Goal: Complete application form

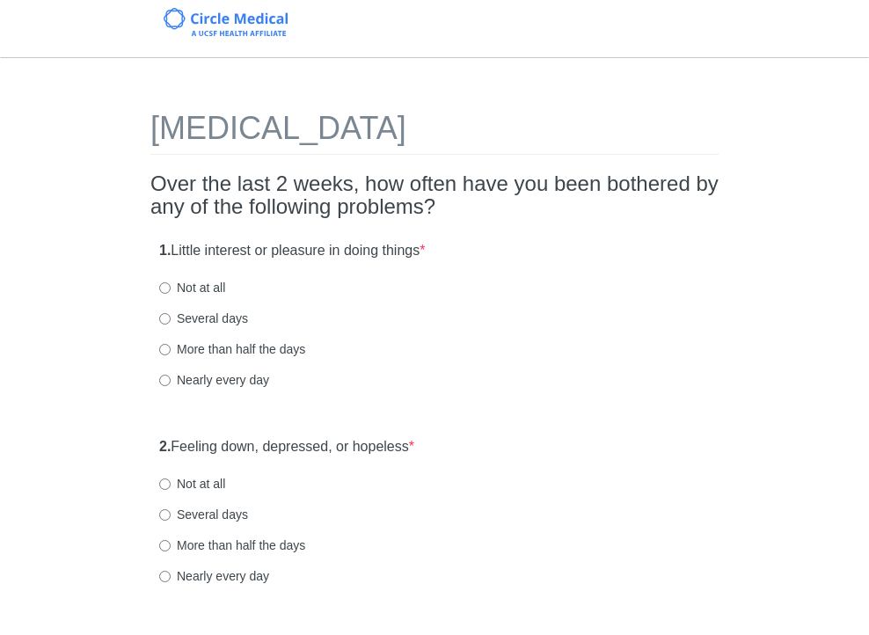
click at [200, 316] on label "Several days" at bounding box center [203, 318] width 89 height 18
click at [171, 316] on input "Several days" at bounding box center [164, 318] width 11 height 11
radio input "true"
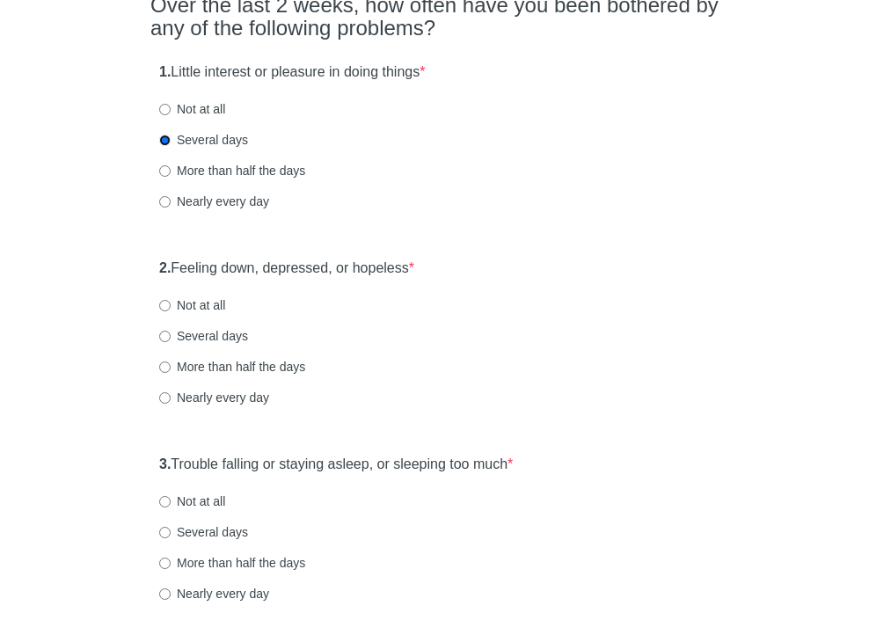
scroll to position [185, 0]
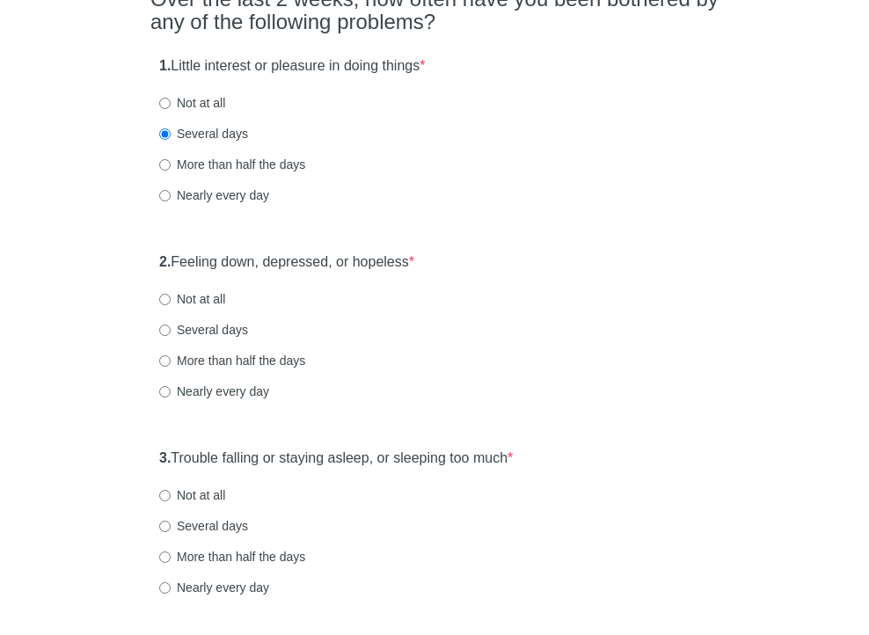
click at [171, 328] on label "Several days" at bounding box center [203, 330] width 89 height 18
click at [171, 328] on input "Several days" at bounding box center [164, 329] width 11 height 11
radio input "true"
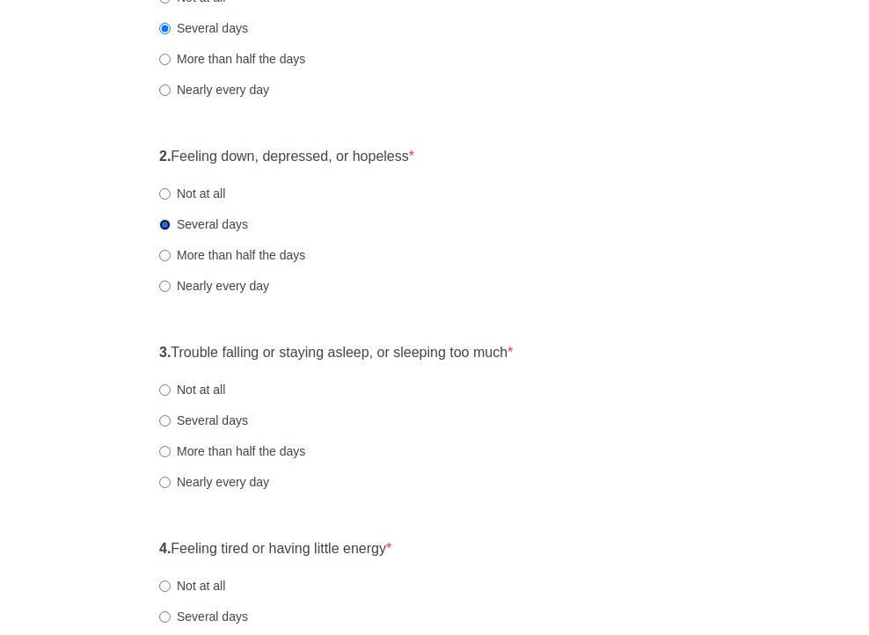
scroll to position [300, 0]
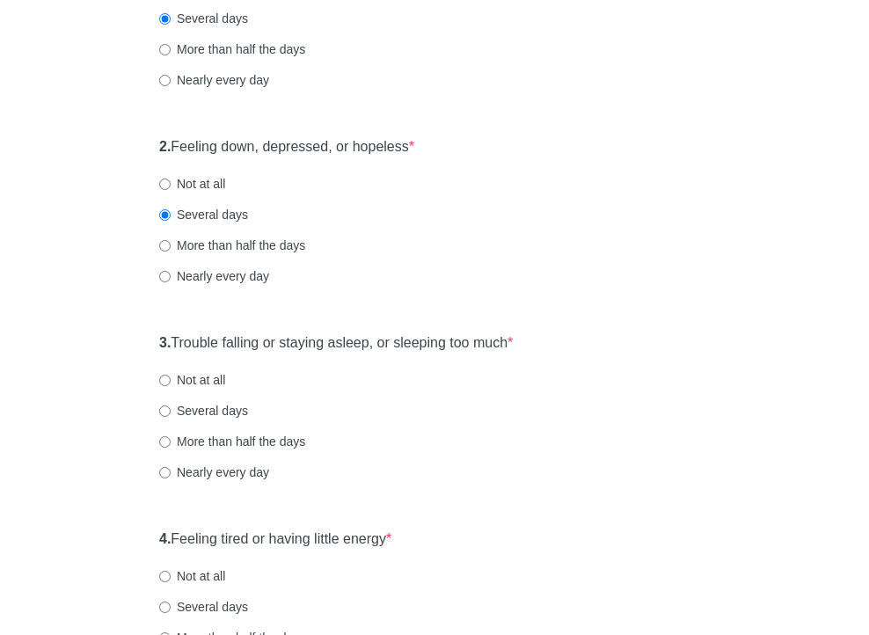
click at [164, 434] on label "More than half the days" at bounding box center [232, 442] width 146 height 18
click at [164, 436] on input "More than half the days" at bounding box center [164, 441] width 11 height 11
radio input "true"
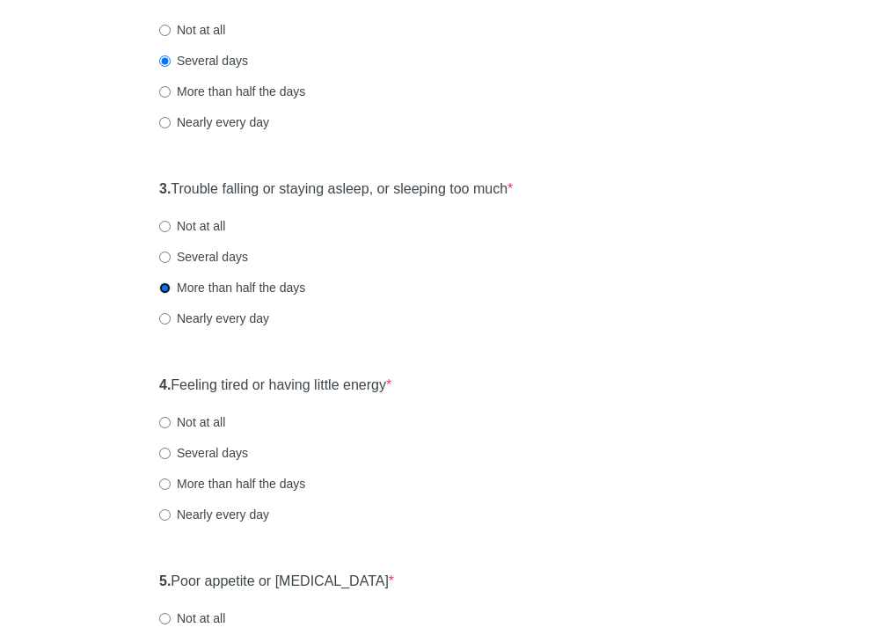
scroll to position [456, 0]
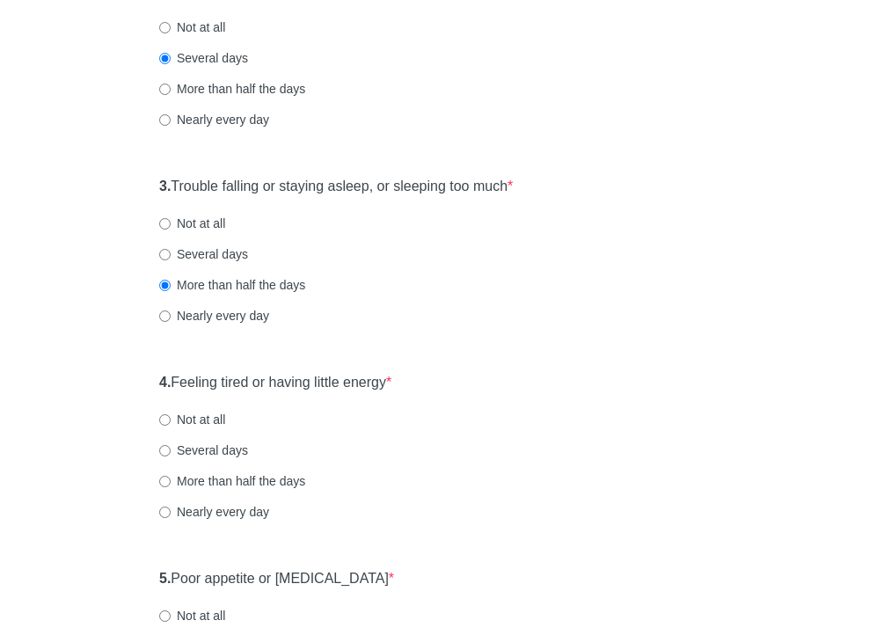
click at [176, 411] on label "Not at all" at bounding box center [192, 420] width 66 height 18
click at [171, 414] on input "Not at all" at bounding box center [164, 419] width 11 height 11
radio input "true"
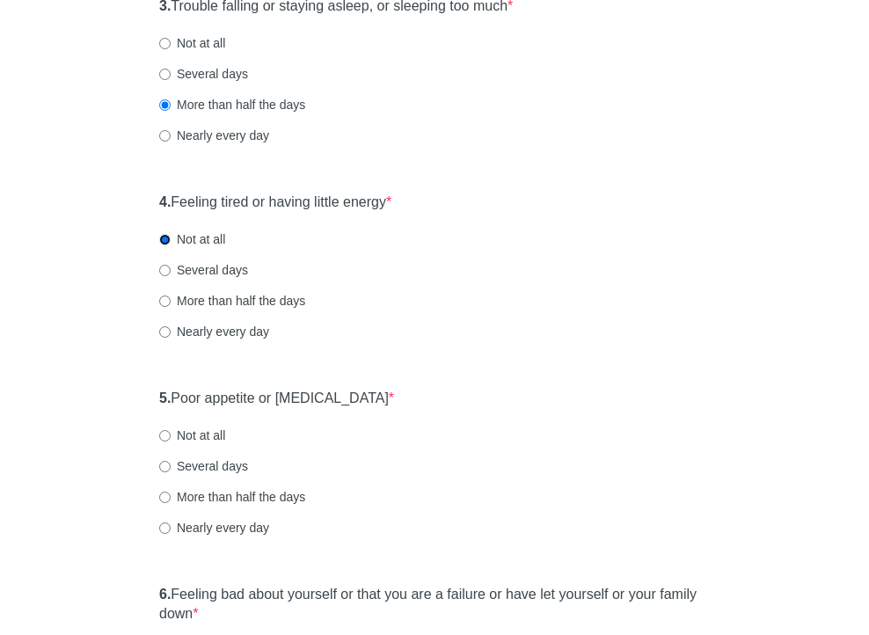
scroll to position [643, 0]
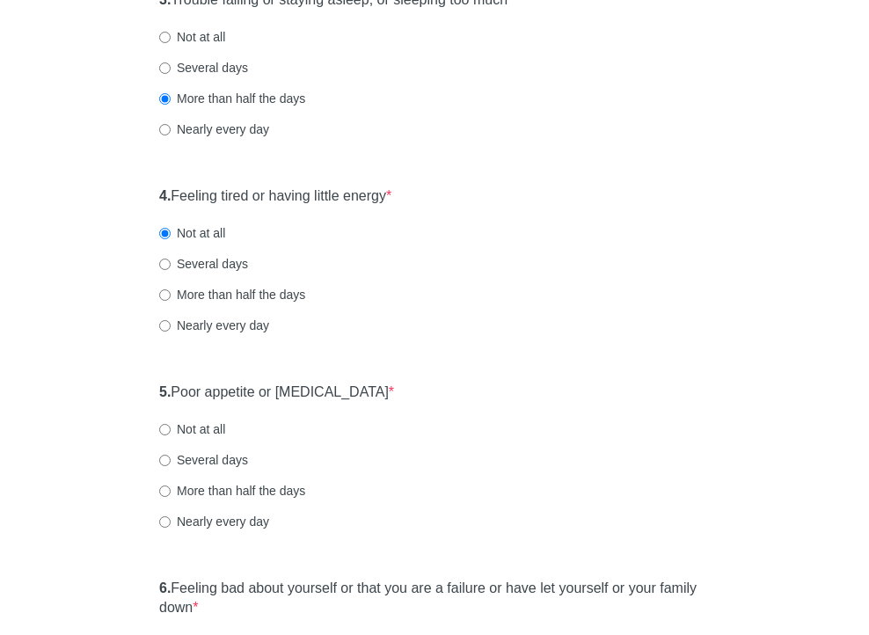
click at [193, 458] on label "Several days" at bounding box center [203, 460] width 89 height 18
click at [171, 458] on input "Several days" at bounding box center [164, 460] width 11 height 11
radio input "true"
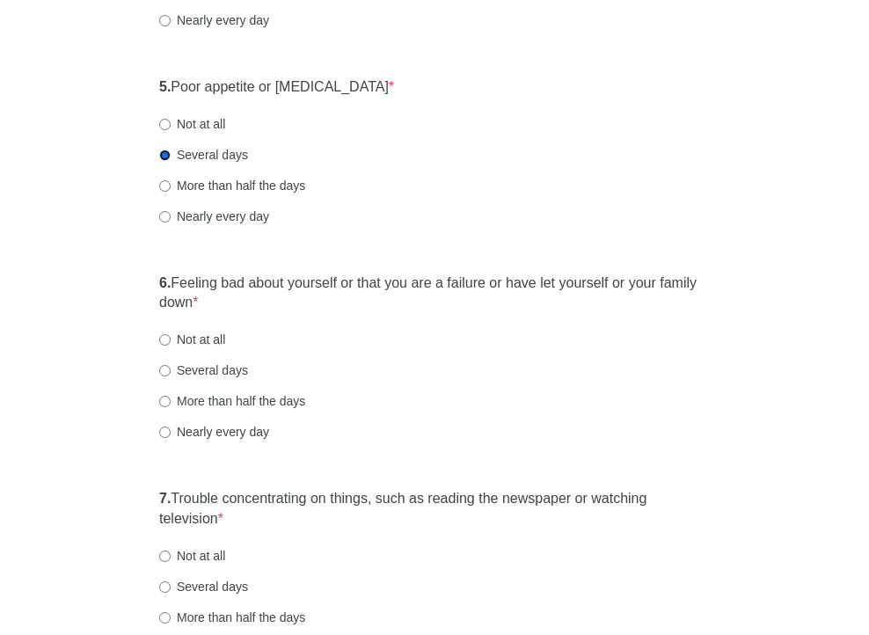
scroll to position [956, 0]
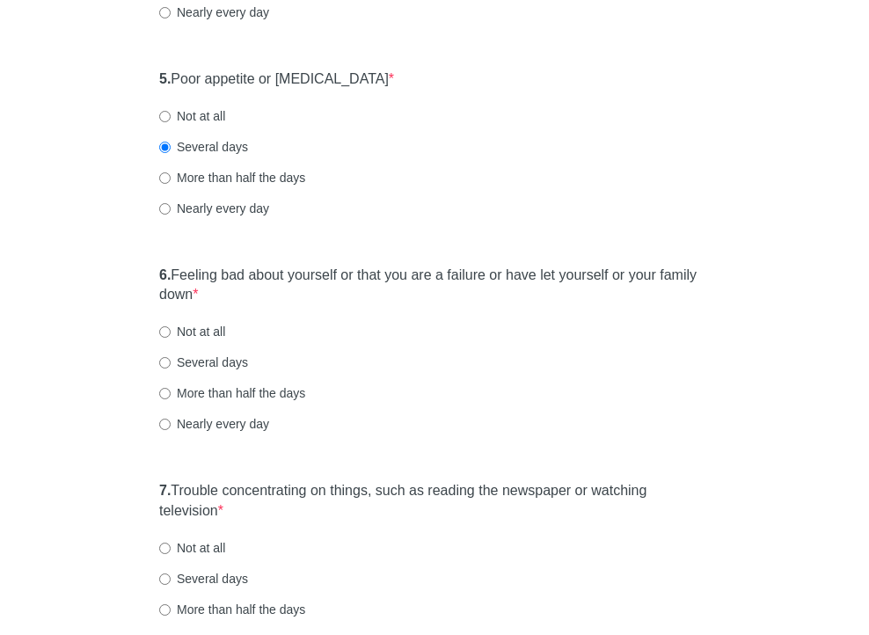
click at [183, 359] on label "Several days" at bounding box center [203, 362] width 89 height 18
click at [171, 359] on input "Several days" at bounding box center [164, 362] width 11 height 11
radio input "true"
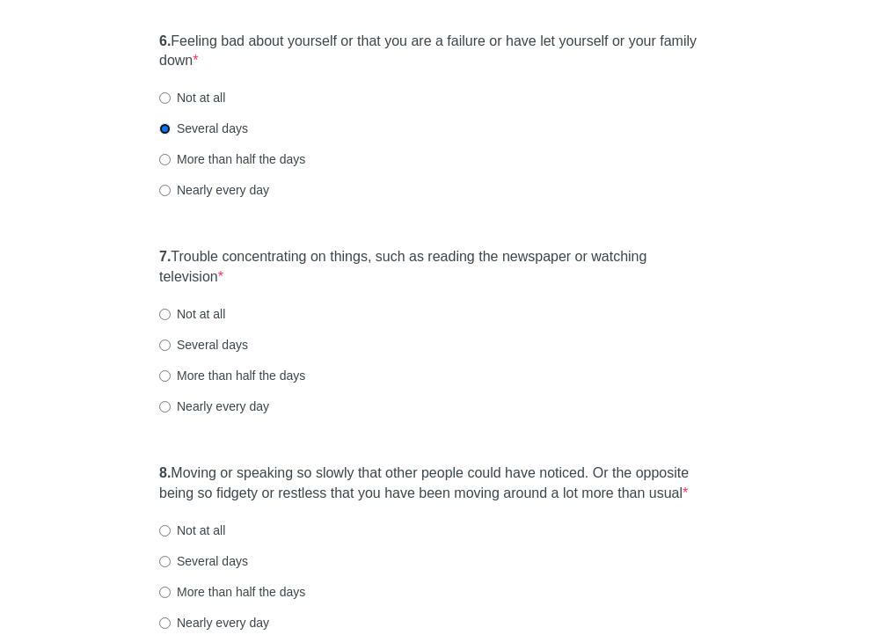
scroll to position [1193, 0]
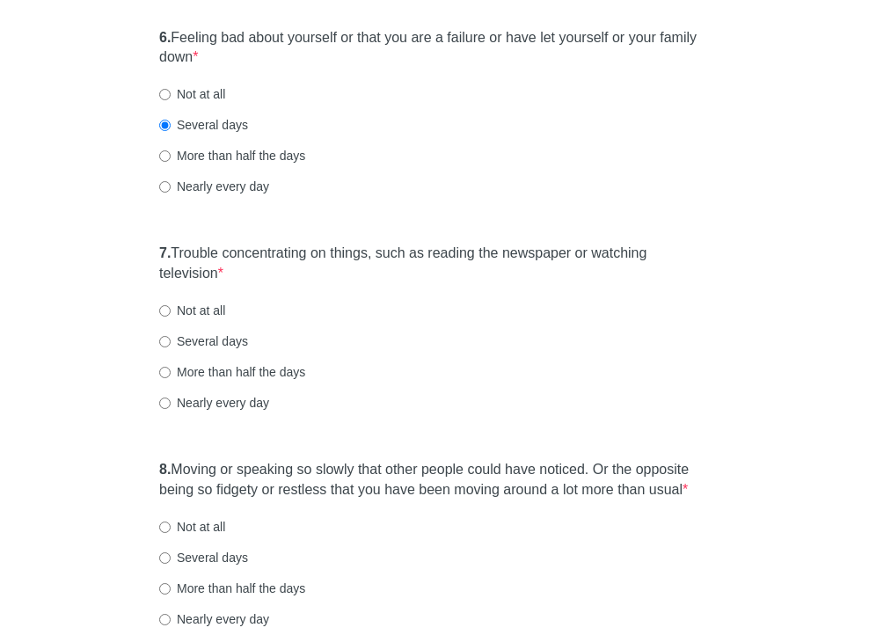
click at [238, 372] on label "More than half the days" at bounding box center [232, 372] width 146 height 18
click at [171, 372] on input "More than half the days" at bounding box center [164, 372] width 11 height 11
radio input "true"
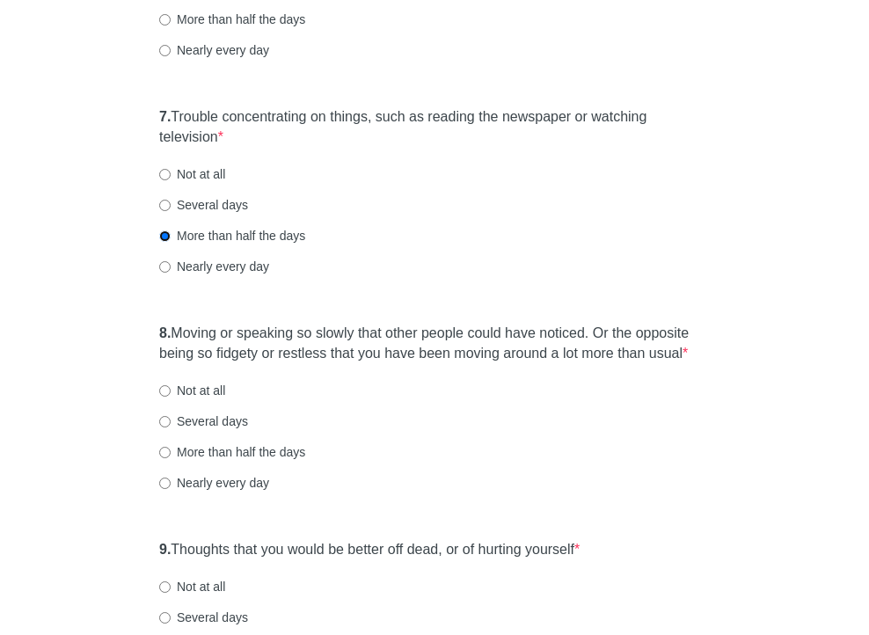
scroll to position [1332, 0]
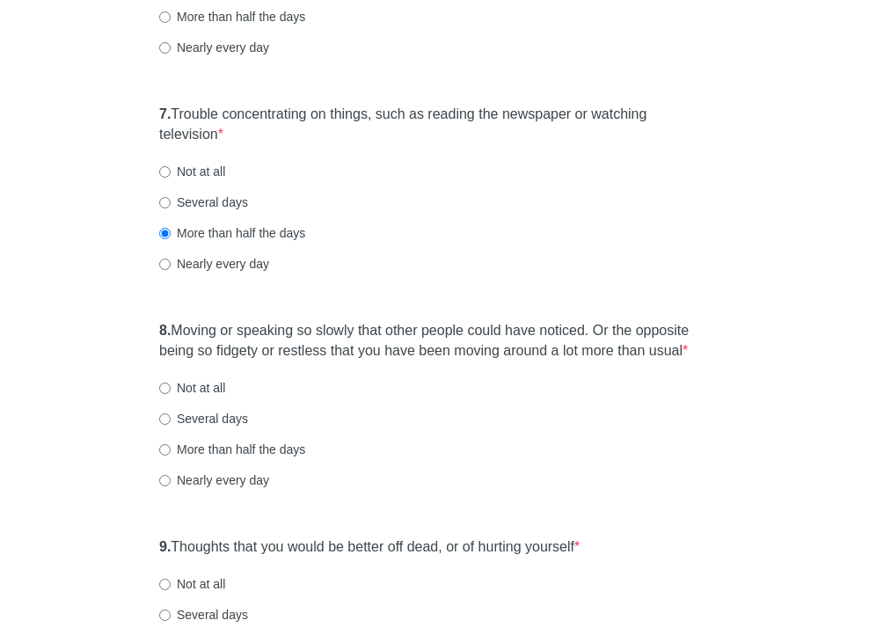
click at [219, 427] on label "Several days" at bounding box center [203, 419] width 89 height 18
click at [171, 425] on input "Several days" at bounding box center [164, 418] width 11 height 11
radio input "true"
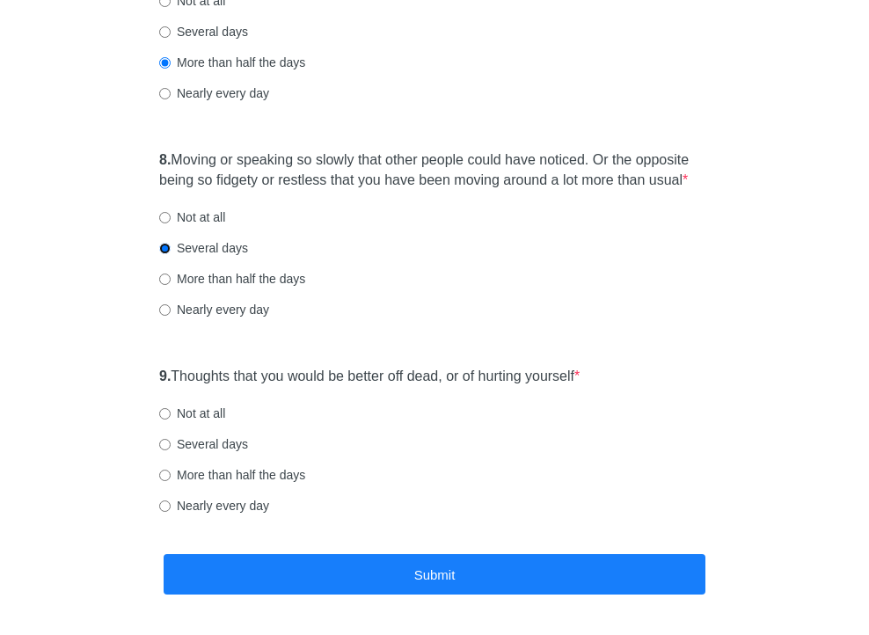
scroll to position [1515, 0]
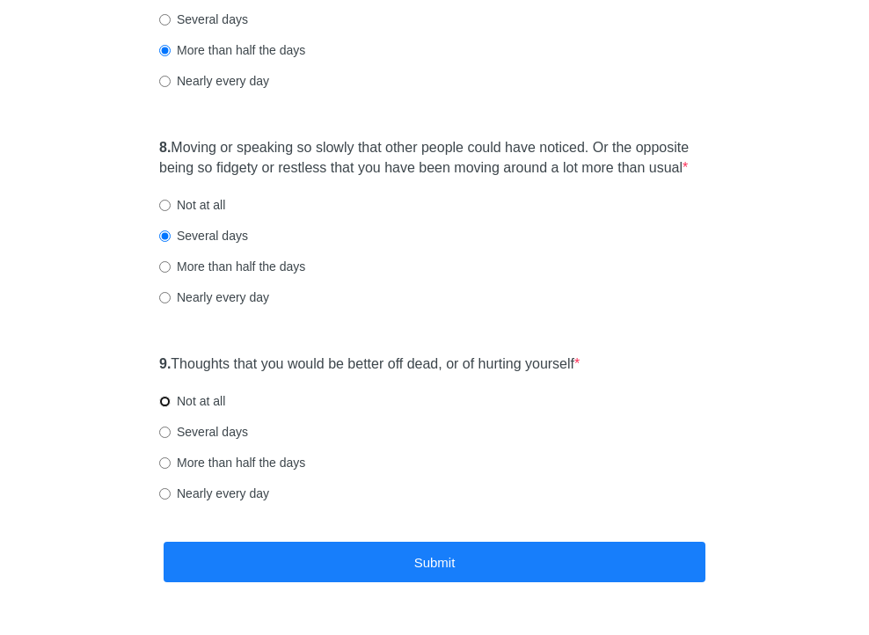
click at [168, 407] on input "Not at all" at bounding box center [164, 401] width 11 height 11
radio input "true"
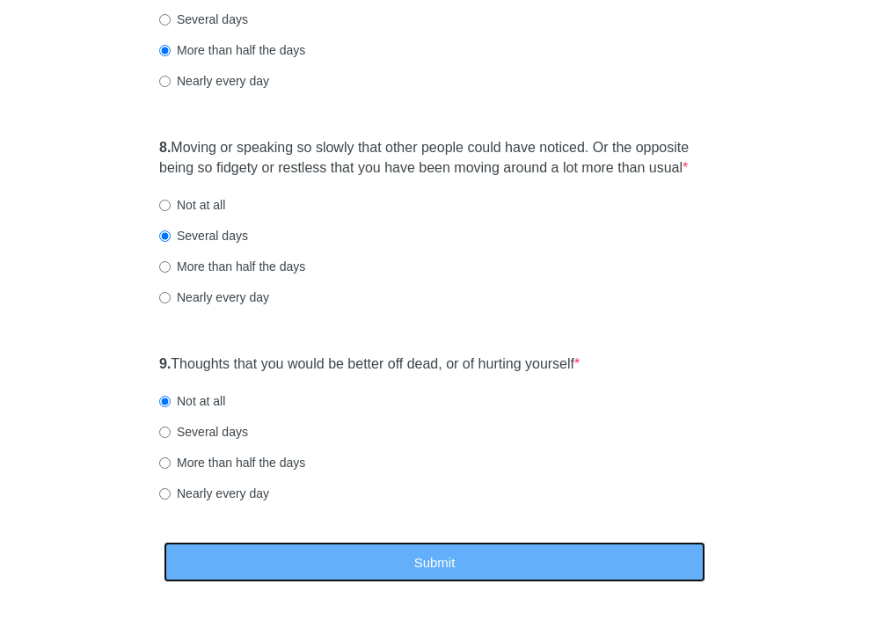
click at [468, 583] on button "Submit" at bounding box center [435, 562] width 542 height 41
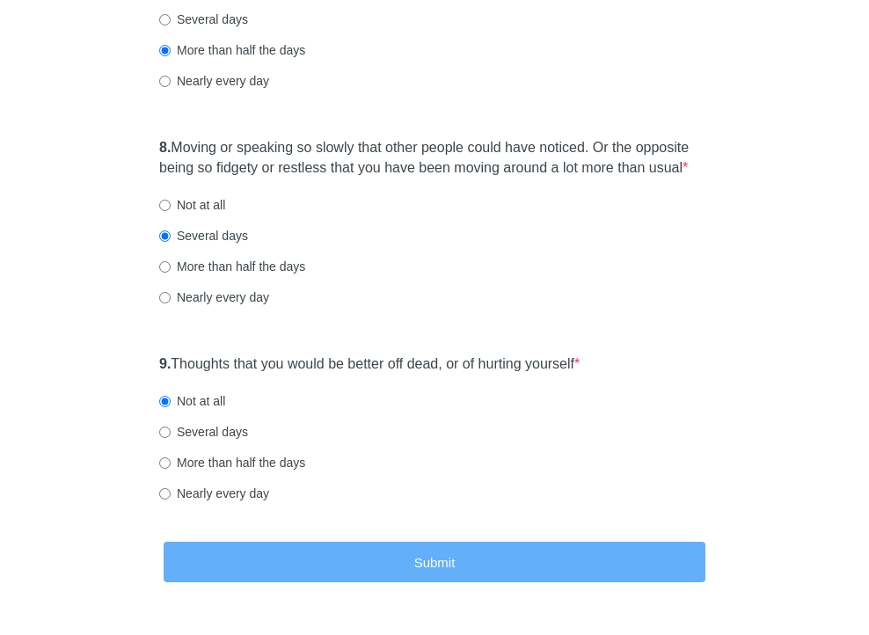
scroll to position [0, 0]
